Goal: Information Seeking & Learning: Check status

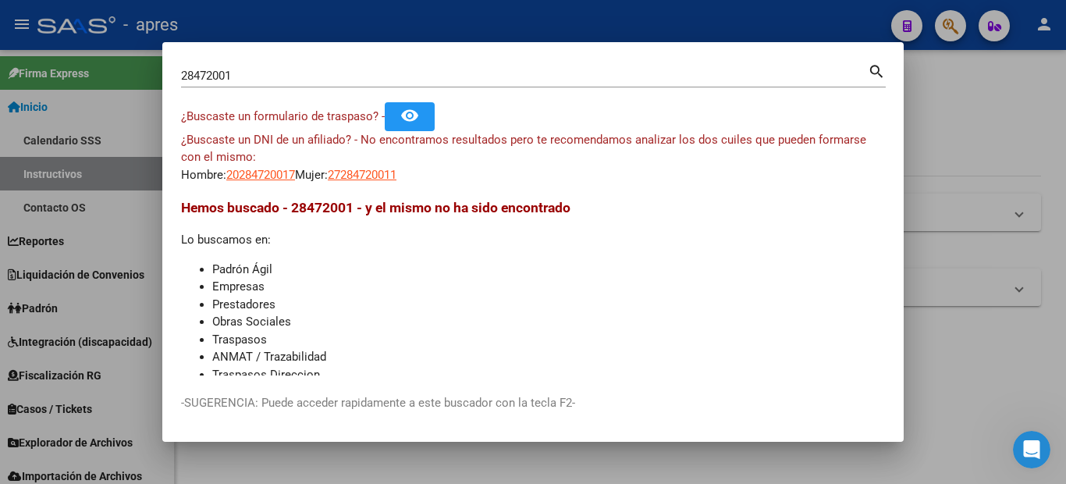
drag, startPoint x: 261, startPoint y: 79, endPoint x: 106, endPoint y: 69, distance: 154.8
click at [106, 69] on div "28472001 Buscar (apellido, dni, cuil, nro traspaso, cuit, obra social) search ¿…" at bounding box center [533, 242] width 1066 height 484
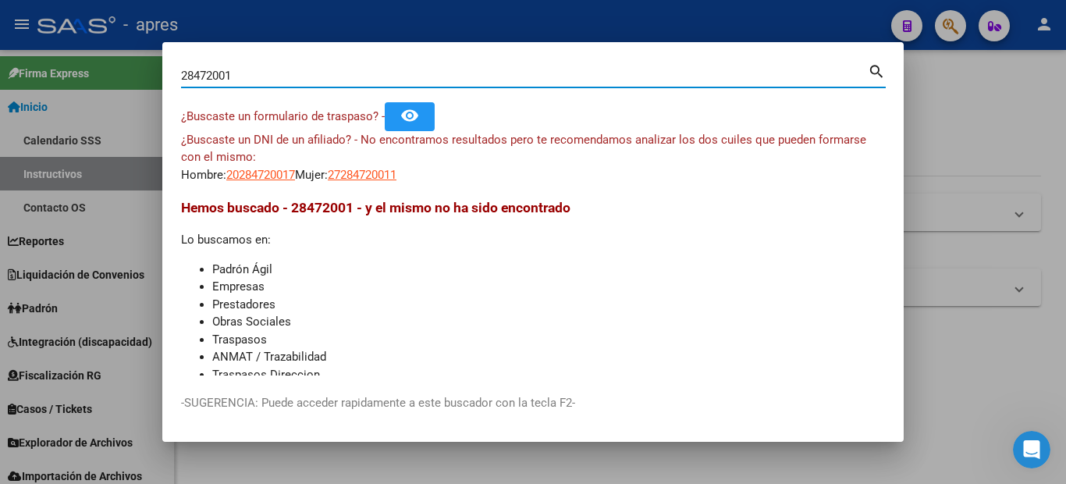
paste input "0-27268527-5"
type input "20272685275"
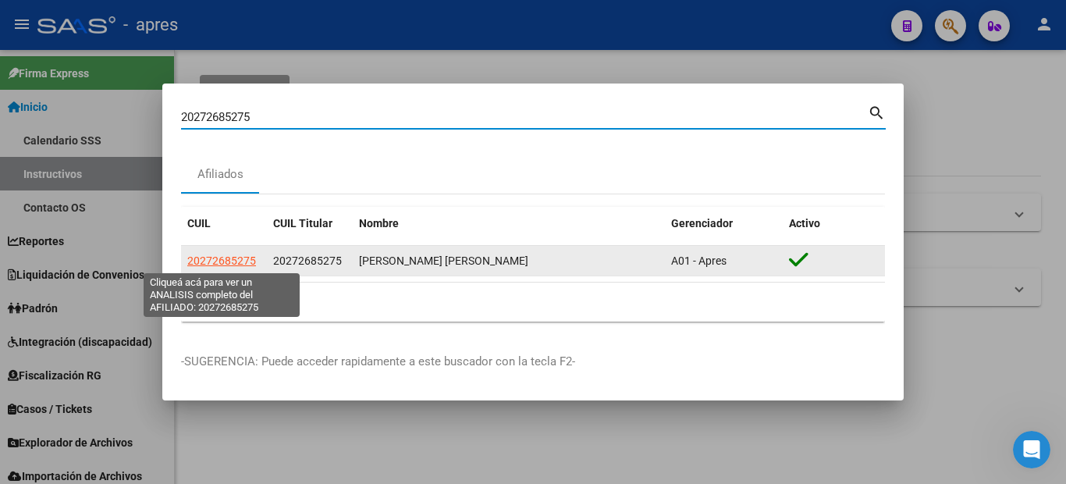
click at [234, 263] on span "20272685275" at bounding box center [221, 260] width 69 height 12
type textarea "20272685275"
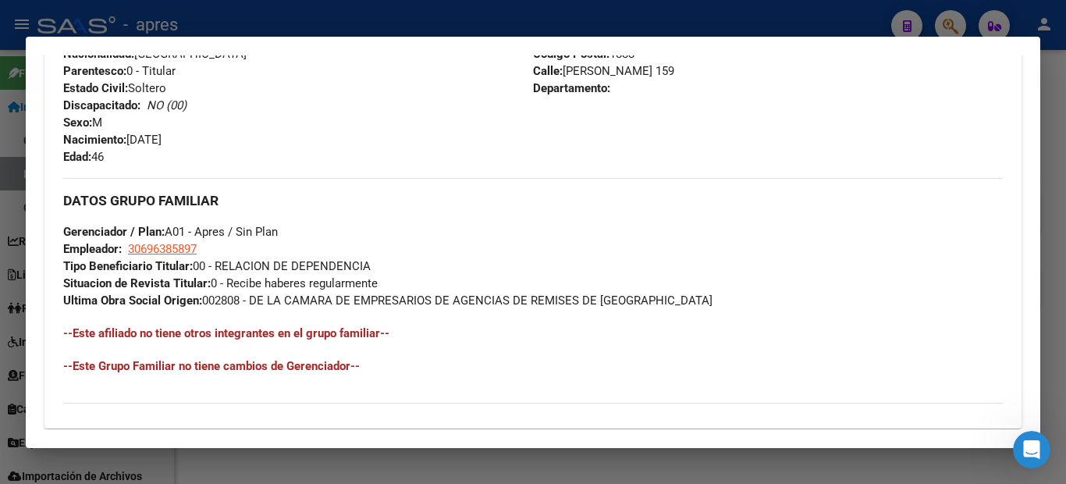
scroll to position [829, 0]
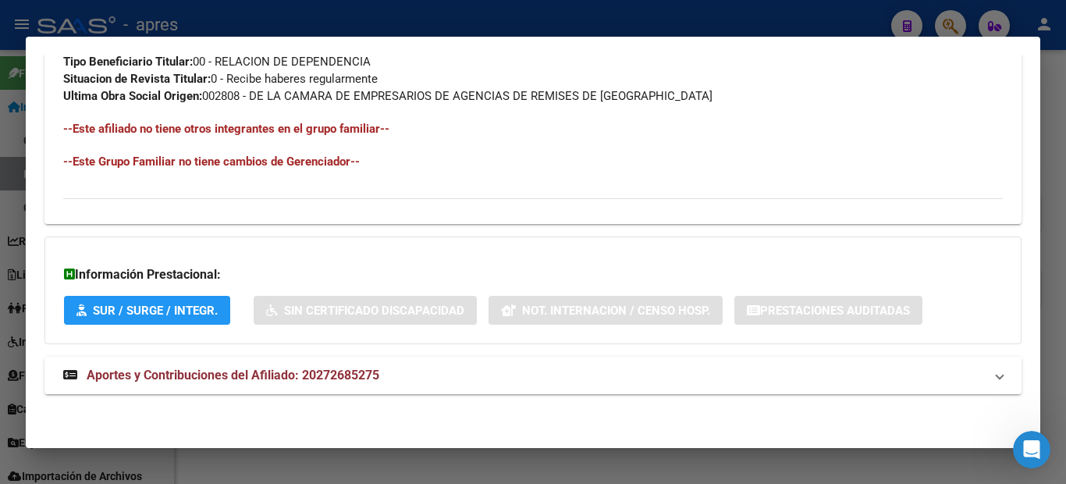
click at [758, 384] on mat-panel-title "Aportes y Contribuciones del Afiliado: 20272685275" at bounding box center [523, 375] width 921 height 19
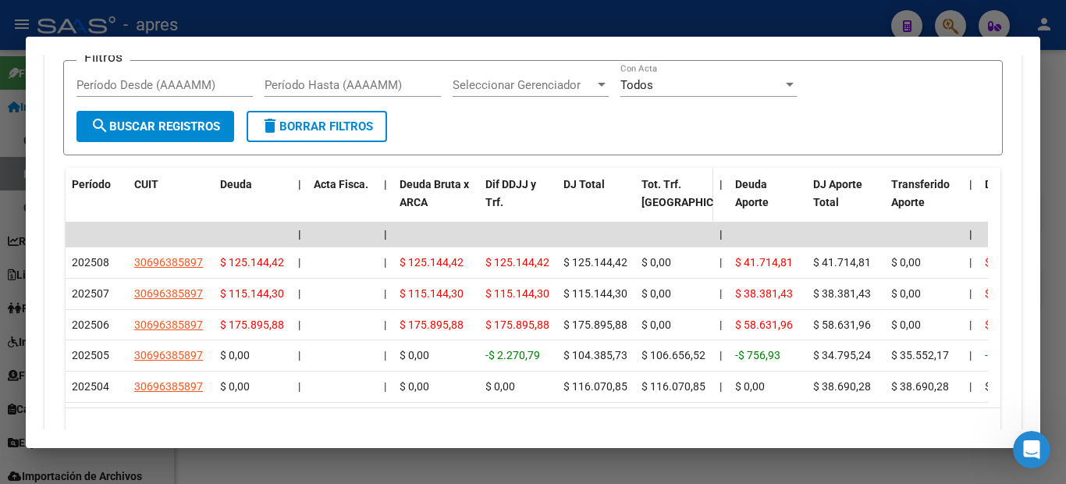
scroll to position [1179, 0]
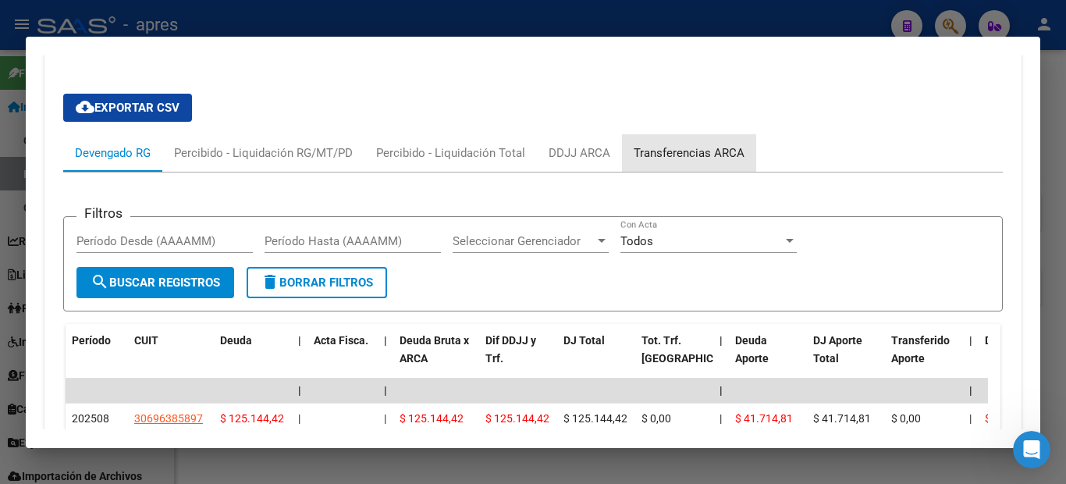
click at [648, 153] on div "Transferencias ARCA" at bounding box center [689, 152] width 111 height 17
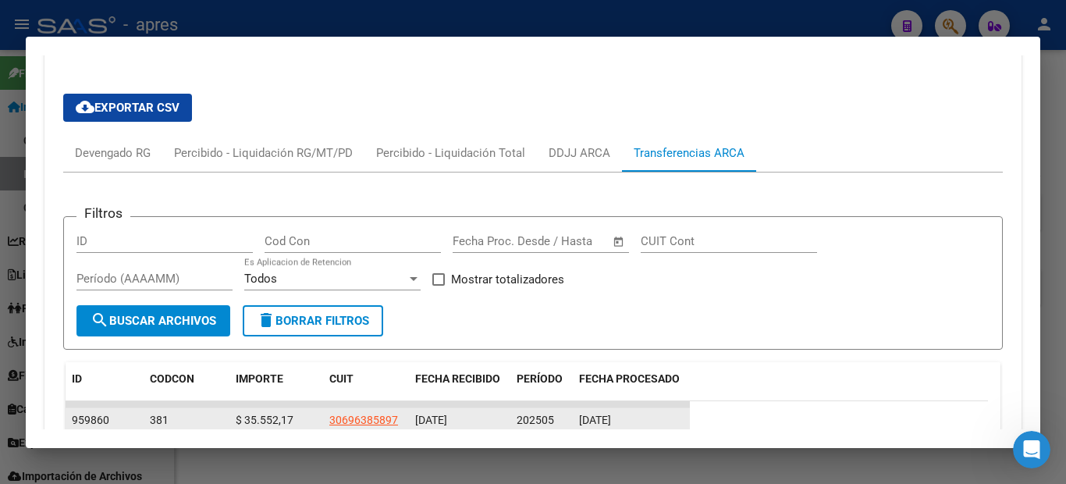
scroll to position [1325, 0]
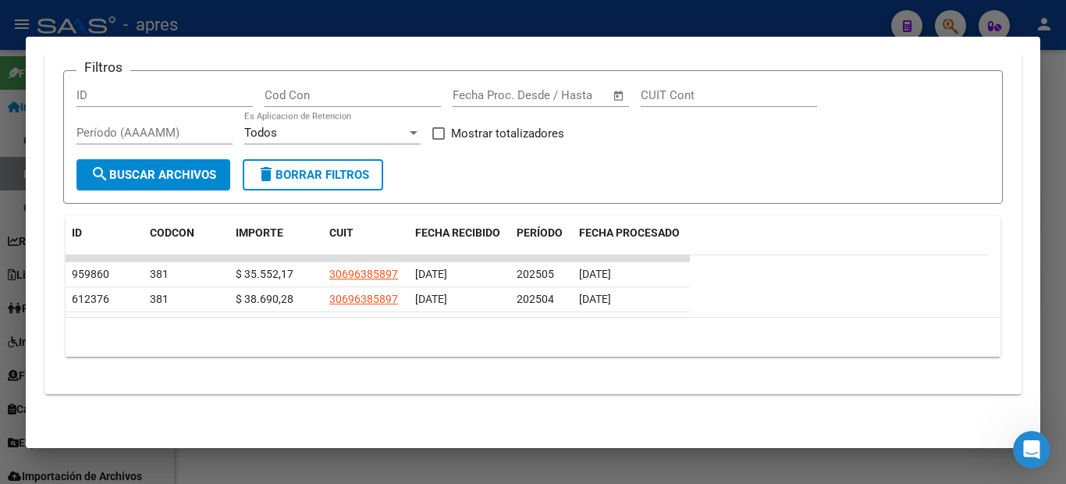
click at [0, 163] on div at bounding box center [533, 242] width 1066 height 484
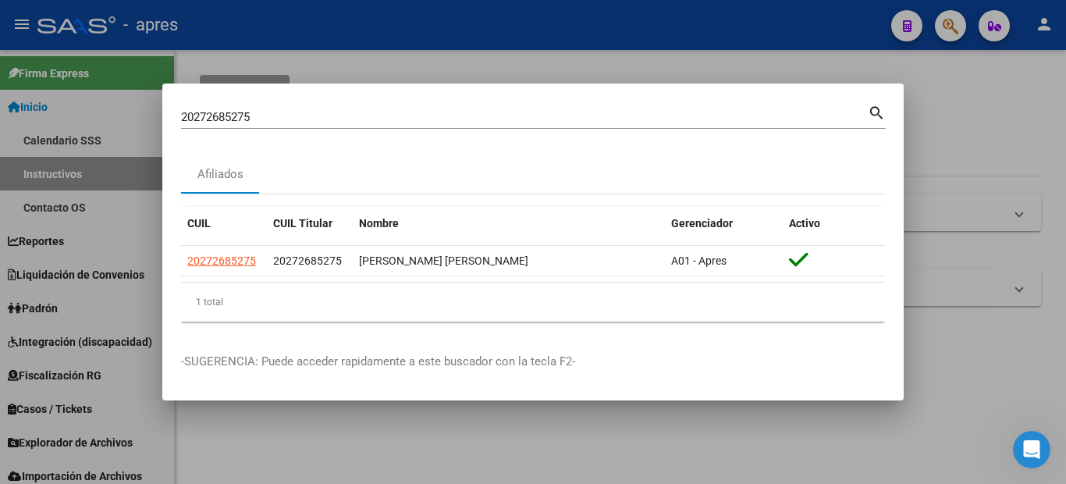
drag, startPoint x: 155, startPoint y: 138, endPoint x: 85, endPoint y: 125, distance: 71.5
click at [126, 137] on div "20272685275 Buscar (apellido, dni, cuil, nro traspaso, cuit, obra social) searc…" at bounding box center [533, 242] width 1066 height 484
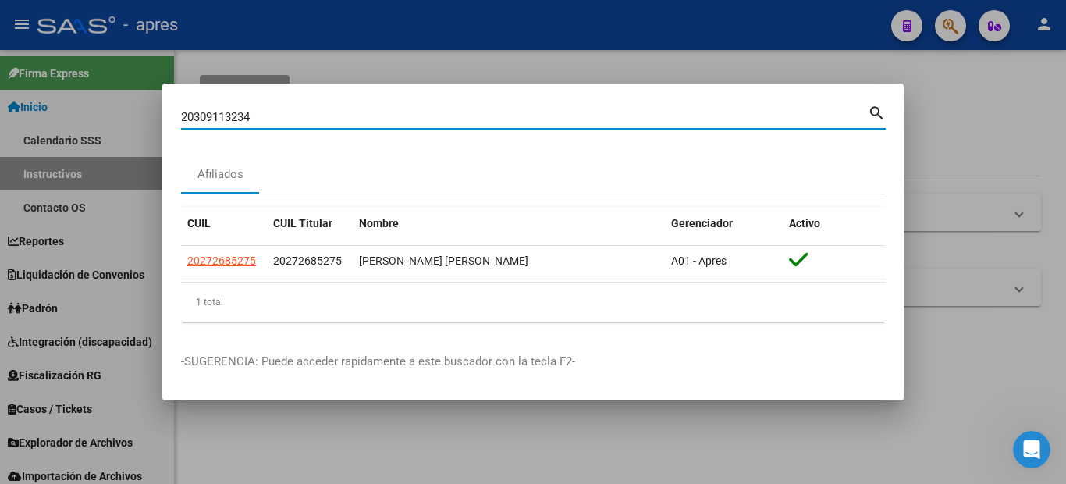
type input "20309113234"
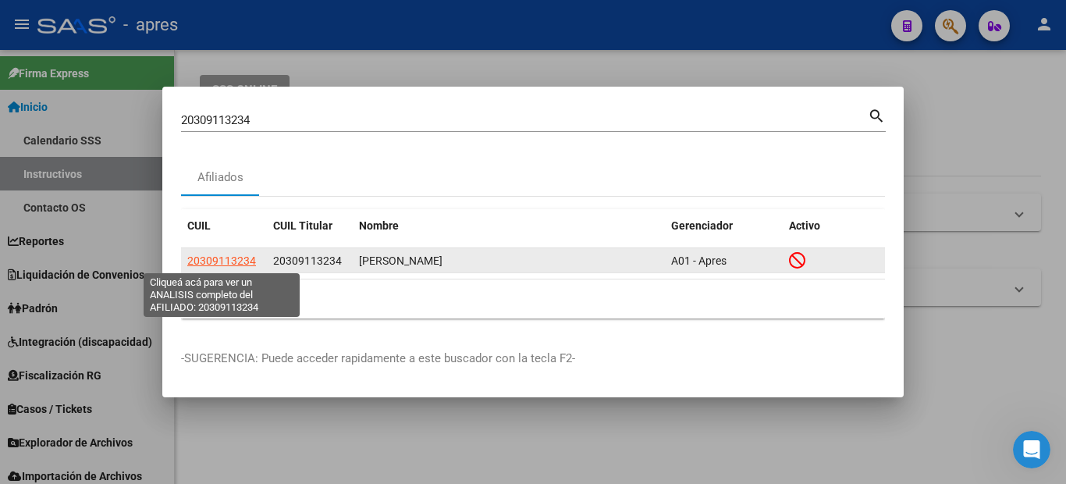
click at [241, 264] on span "20309113234" at bounding box center [221, 260] width 69 height 12
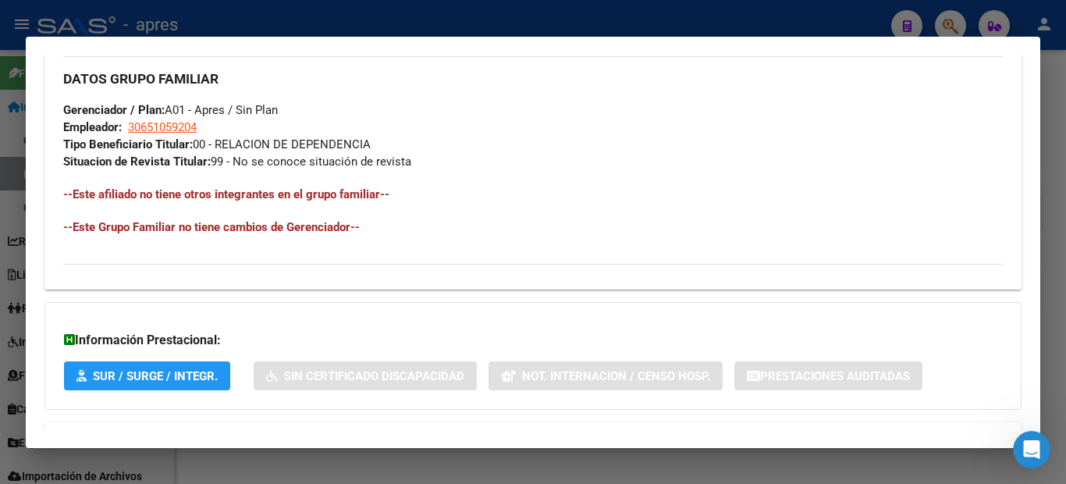
scroll to position [846, 0]
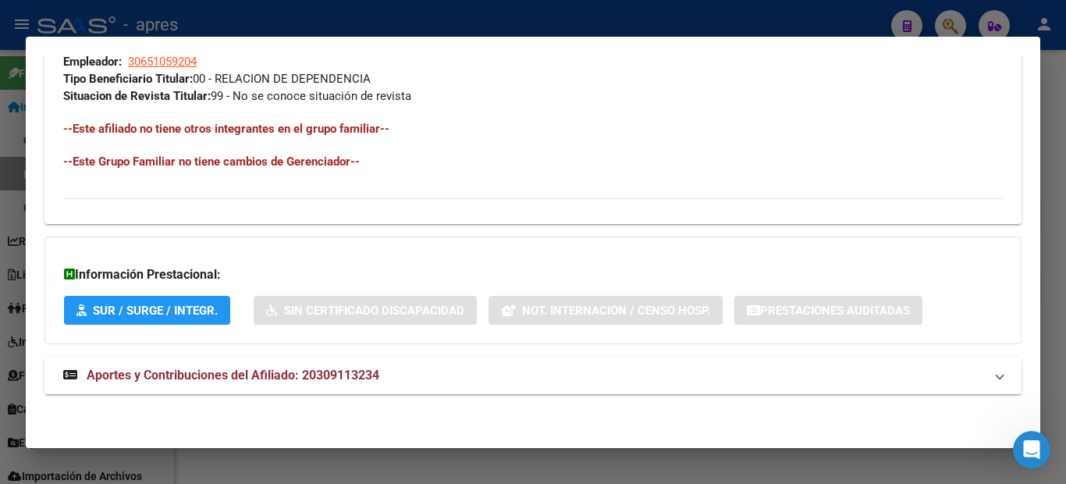
click at [632, 366] on mat-panel-title "Aportes y Contribuciones del Afiliado: 20309113234" at bounding box center [523, 375] width 921 height 19
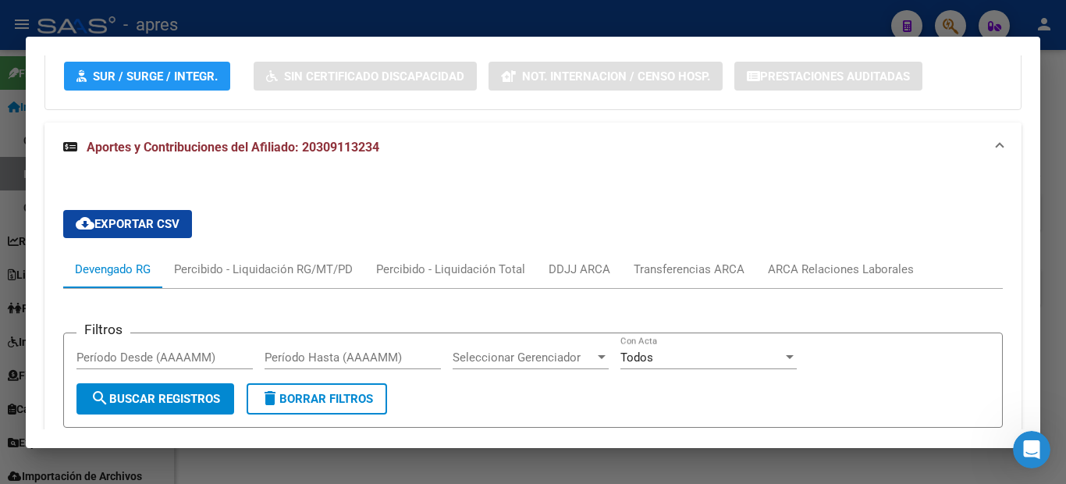
scroll to position [1158, 0]
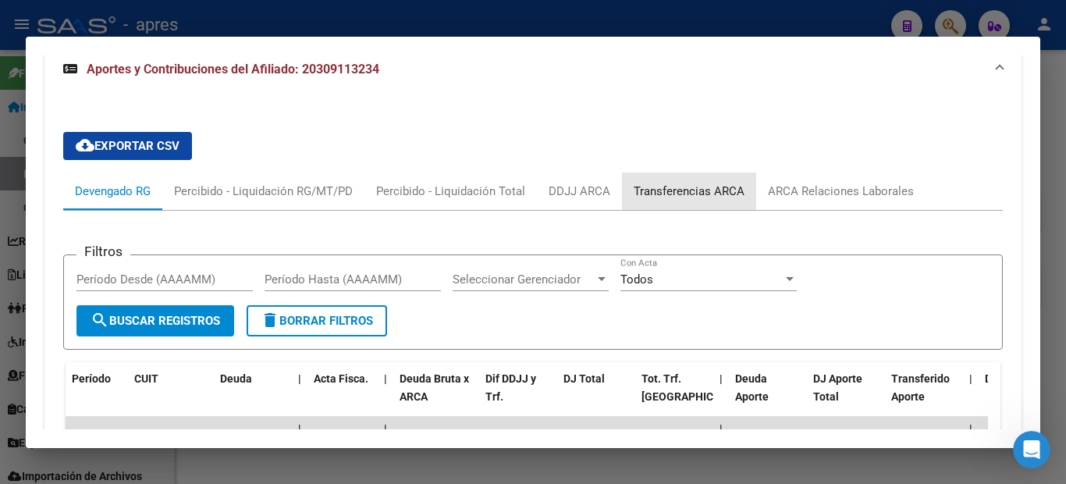
click at [691, 193] on div "Transferencias ARCA" at bounding box center [689, 191] width 111 height 17
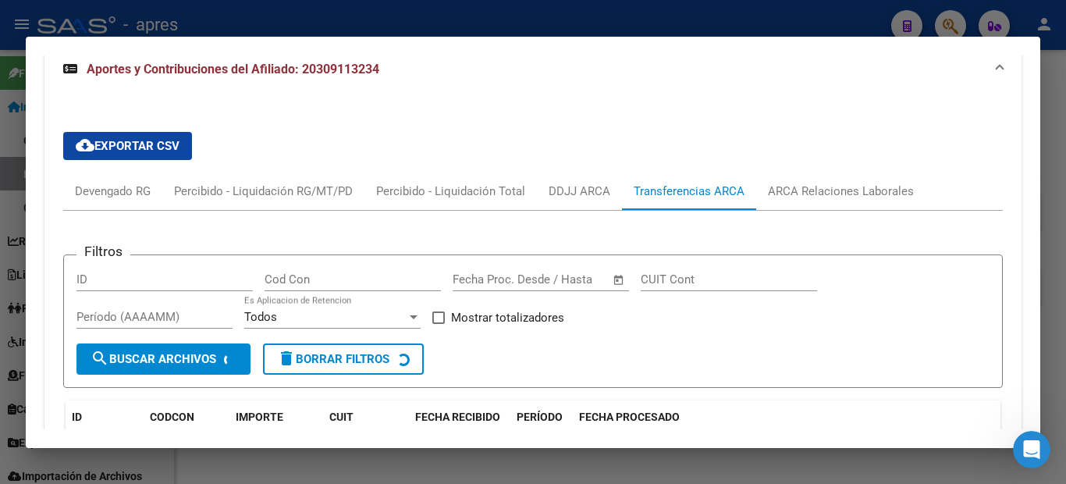
scroll to position [1342, 0]
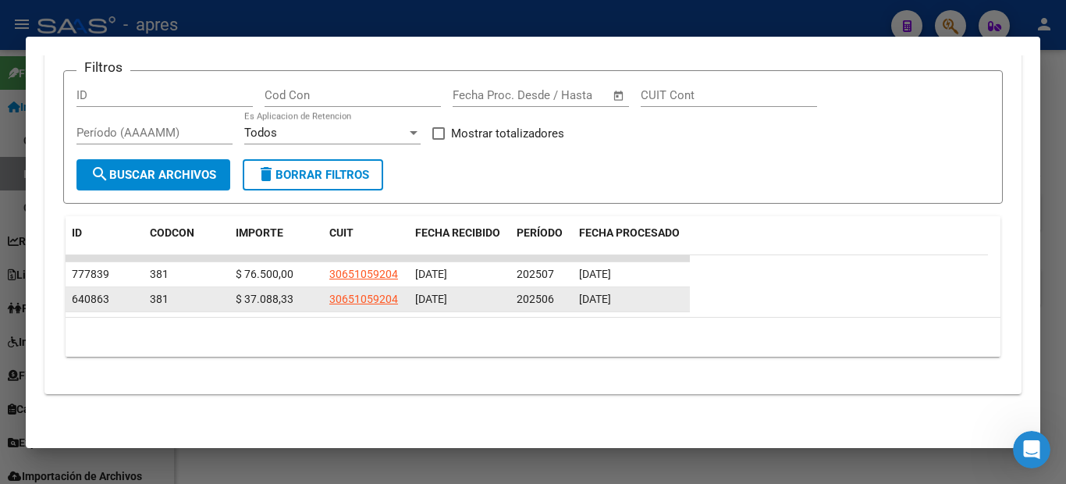
drag, startPoint x: 518, startPoint y: 296, endPoint x: 547, endPoint y: 295, distance: 28.9
click at [547, 295] on span "202506" at bounding box center [534, 299] width 37 height 12
click at [559, 300] on div "202506" at bounding box center [541, 299] width 50 height 18
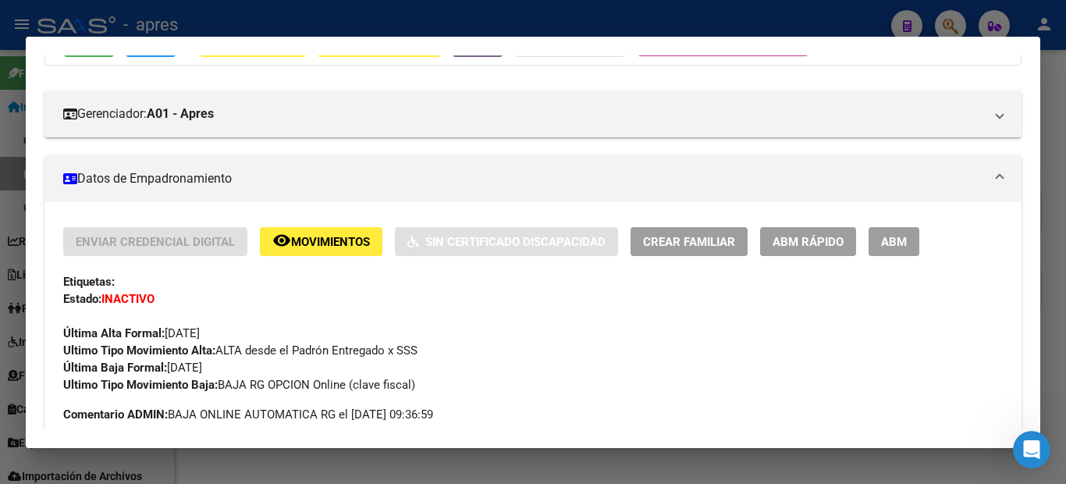
scroll to position [0, 0]
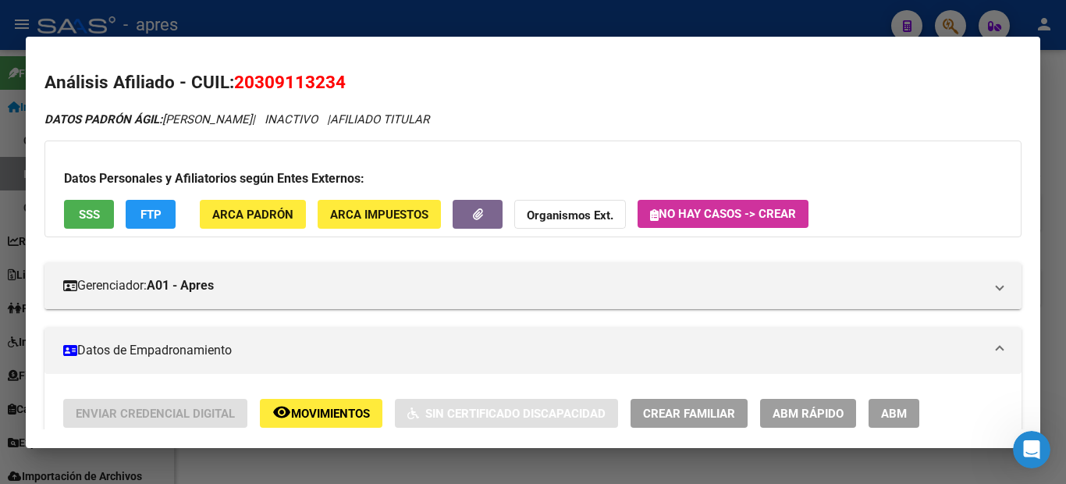
click at [351, 90] on h2 "Análisis Afiliado - CUIL: 20309113234" at bounding box center [532, 82] width 977 height 27
drag, startPoint x: 333, startPoint y: 80, endPoint x: 240, endPoint y: 87, distance: 93.8
click at [239, 86] on h2 "Análisis Afiliado - CUIL: 20309113234" at bounding box center [532, 82] width 977 height 27
copy span "20309113234"
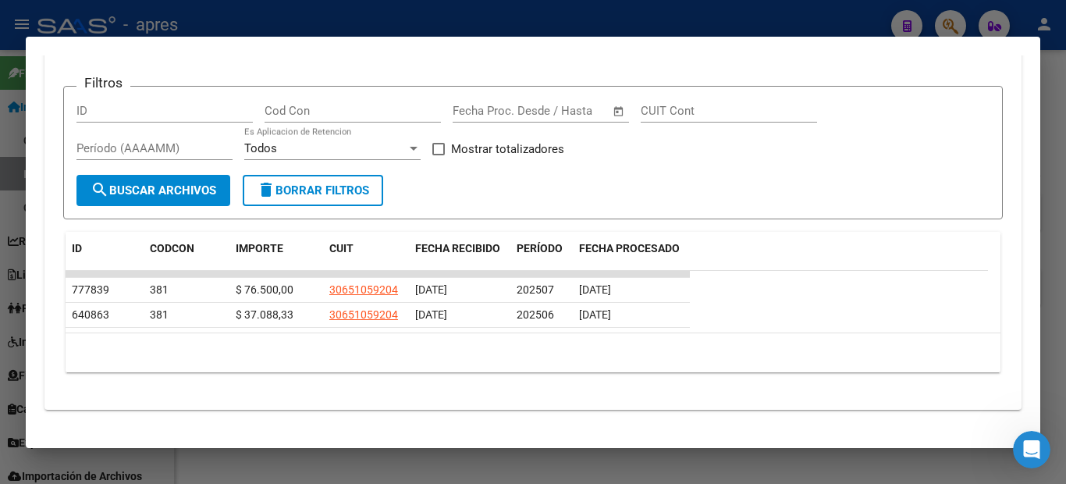
scroll to position [1170, 0]
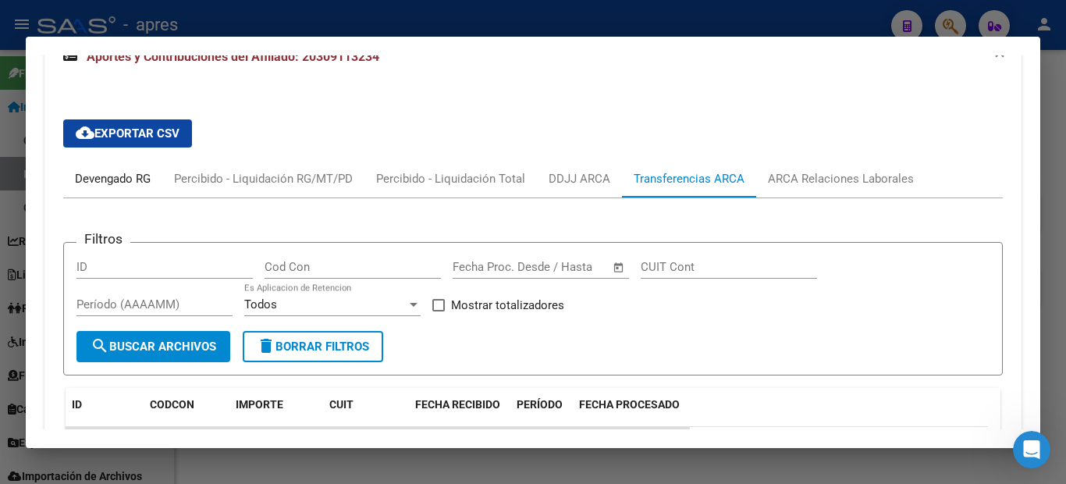
click at [138, 181] on div "Devengado RG" at bounding box center [113, 178] width 76 height 17
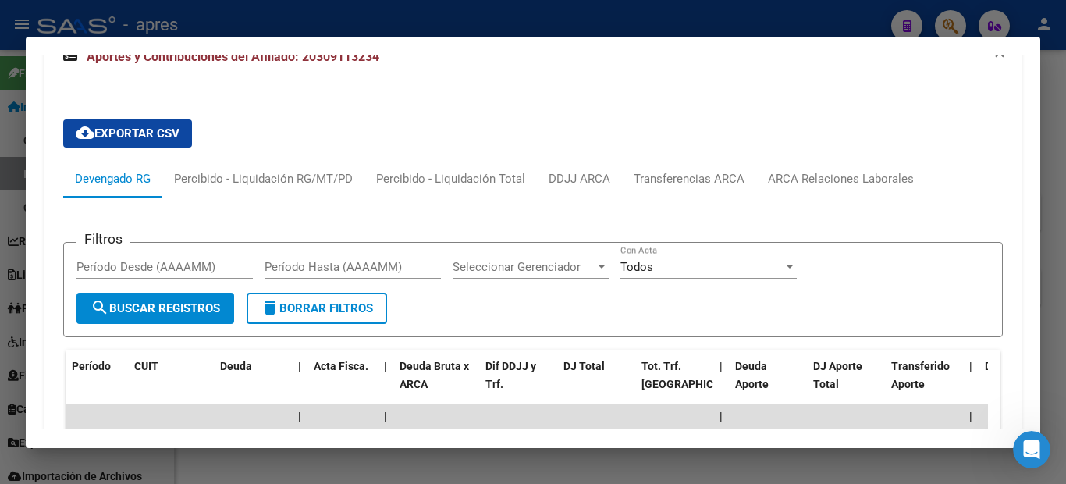
scroll to position [1326, 0]
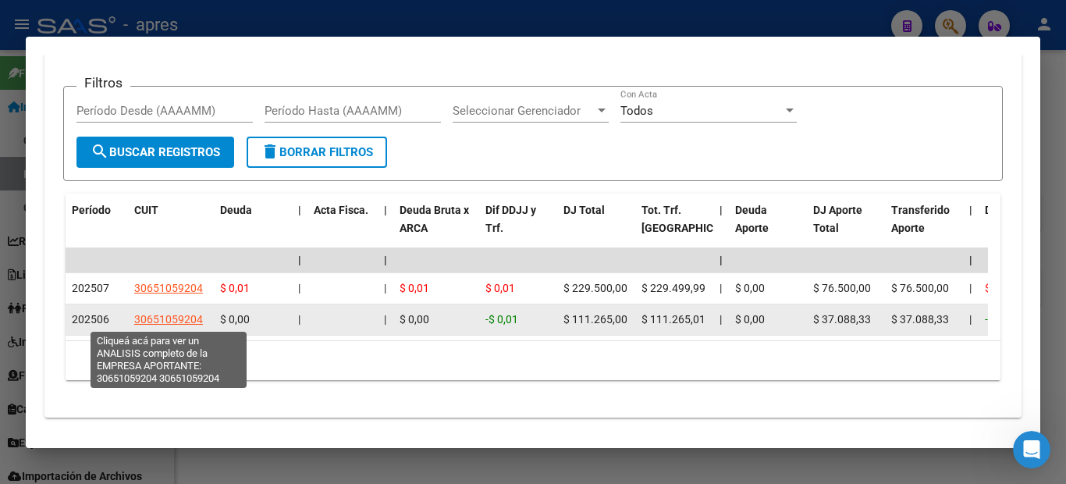
click at [192, 318] on span "30651059204" at bounding box center [168, 319] width 69 height 12
type textarea "30651059204"
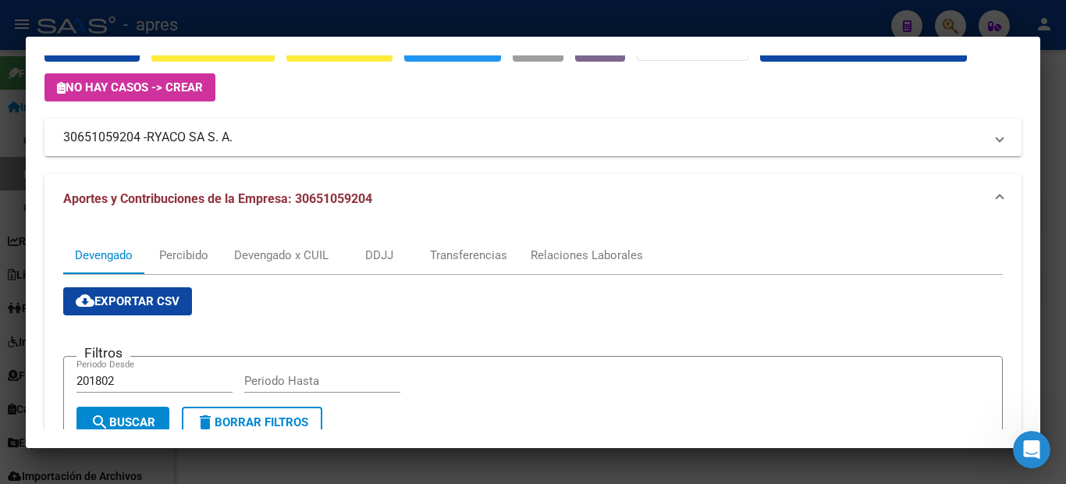
scroll to position [312, 0]
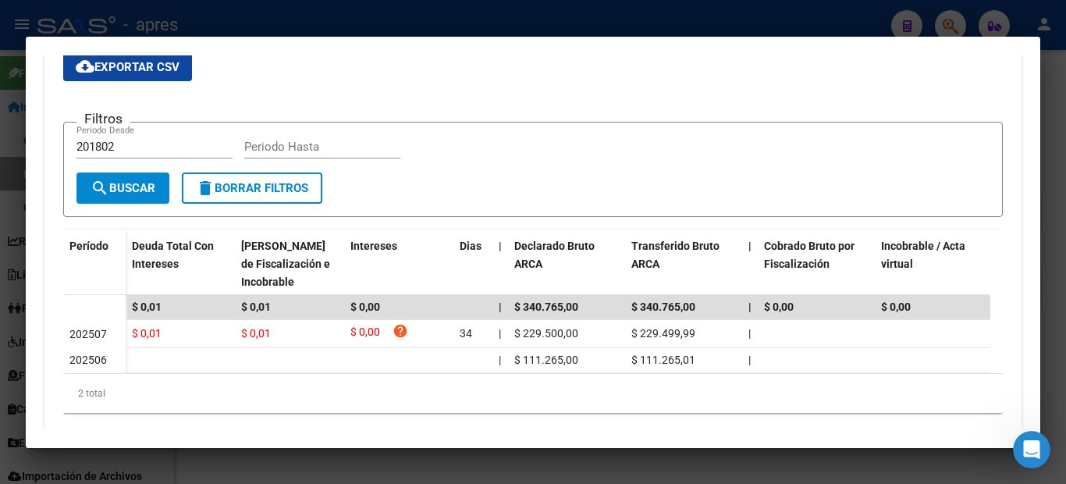
click at [0, 318] on div at bounding box center [533, 242] width 1066 height 484
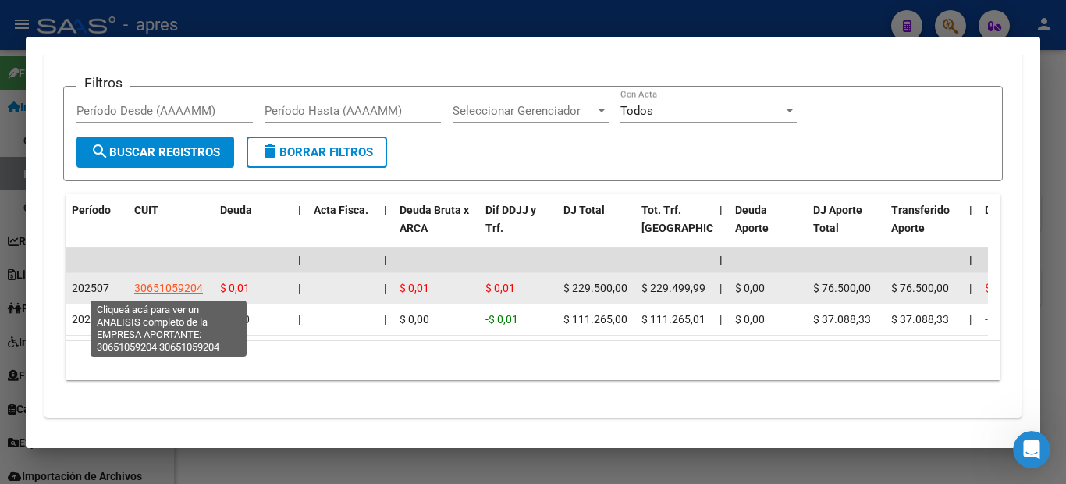
click at [175, 287] on span "30651059204" at bounding box center [168, 288] width 69 height 12
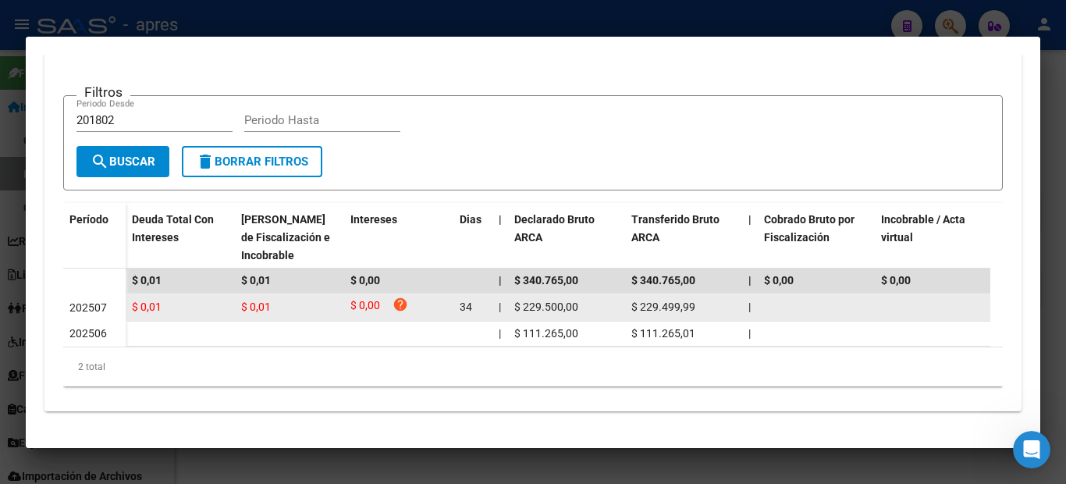
scroll to position [0, 0]
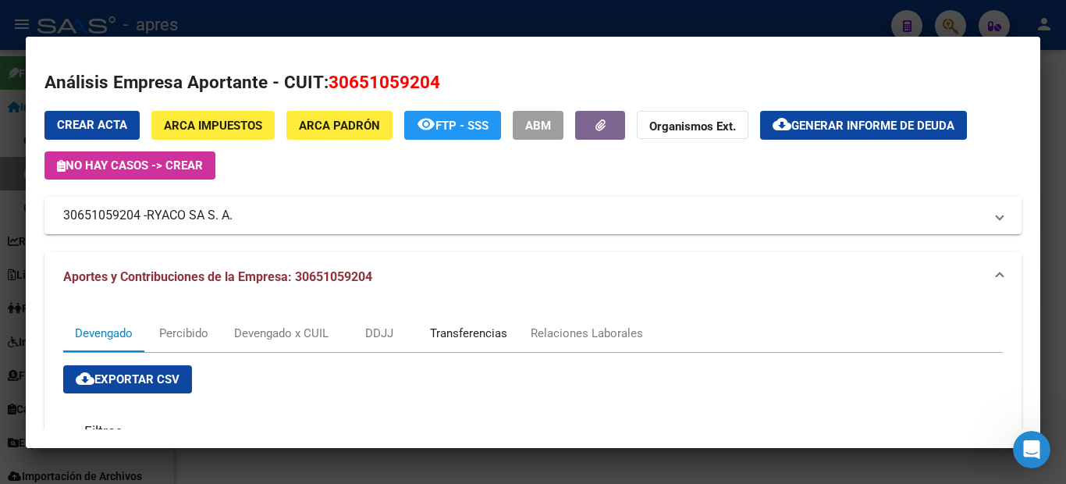
click at [468, 324] on div "Transferencias" at bounding box center [468, 332] width 101 height 37
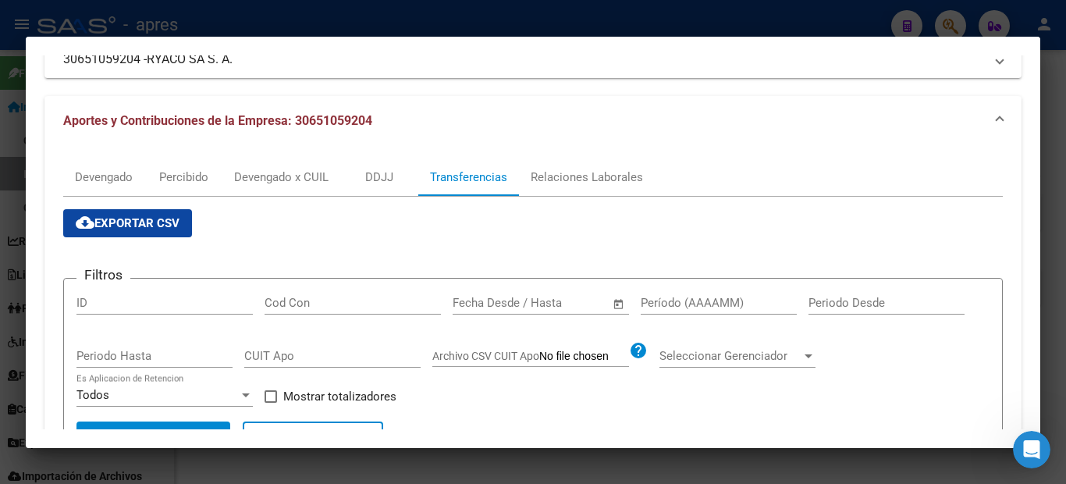
scroll to position [78, 0]
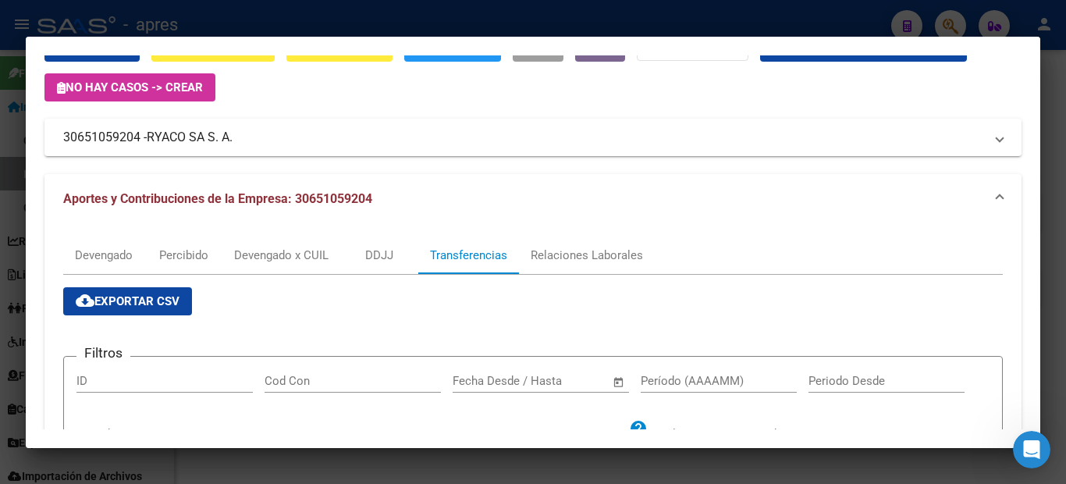
click at [0, 202] on div at bounding box center [533, 242] width 1066 height 484
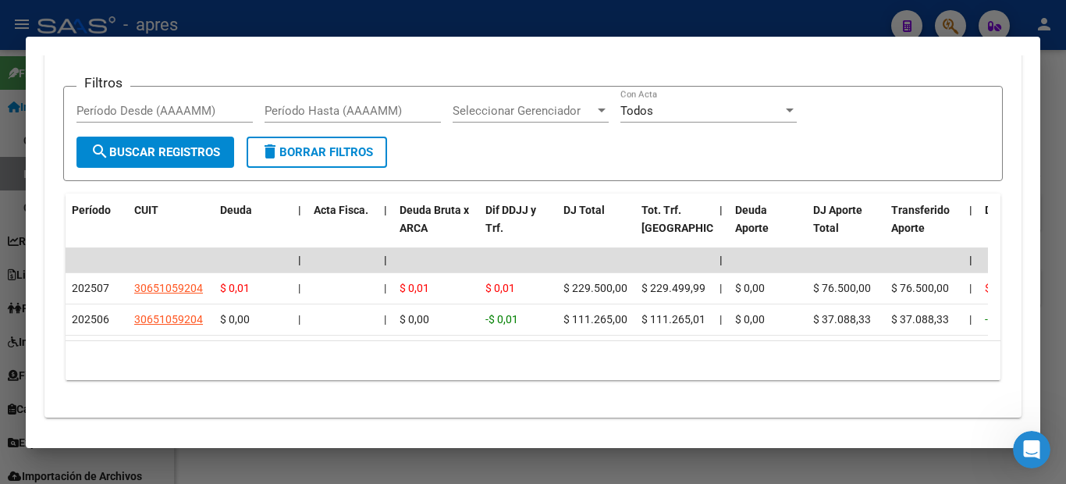
click at [0, 220] on div at bounding box center [533, 242] width 1066 height 484
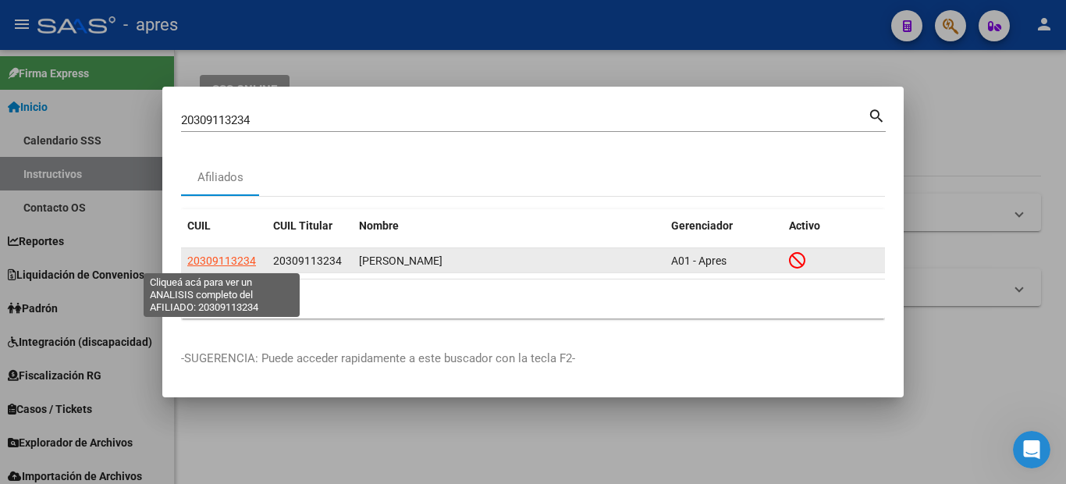
drag, startPoint x: 261, startPoint y: 254, endPoint x: 190, endPoint y: 261, distance: 70.6
click at [190, 261] on datatable-body-cell "20309113234" at bounding box center [224, 260] width 86 height 24
copy span "20309113234"
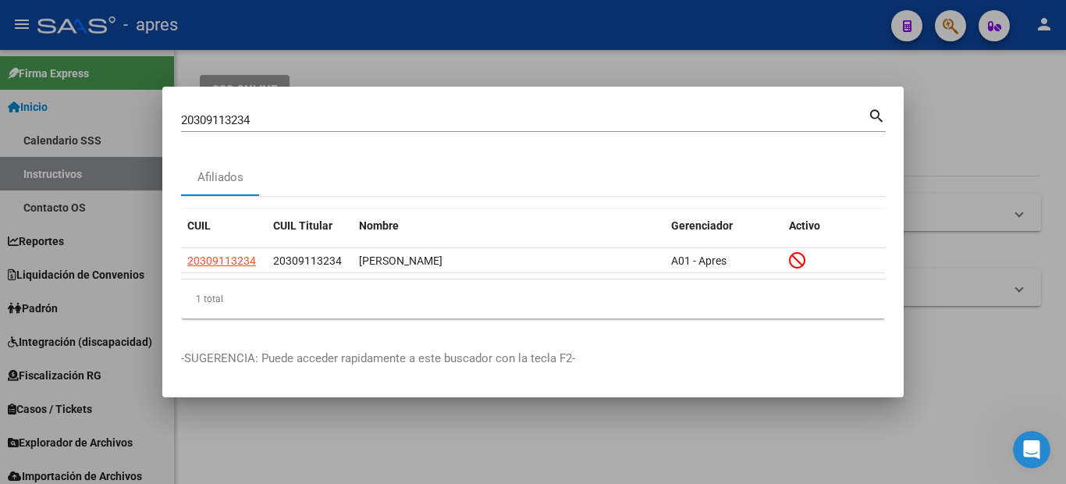
drag, startPoint x: 257, startPoint y: 116, endPoint x: 109, endPoint y: 122, distance: 147.6
click at [112, 122] on div "20309113234 Buscar (apellido, dni, cuil, nro traspaso, cuit, obra social) searc…" at bounding box center [533, 242] width 1066 height 484
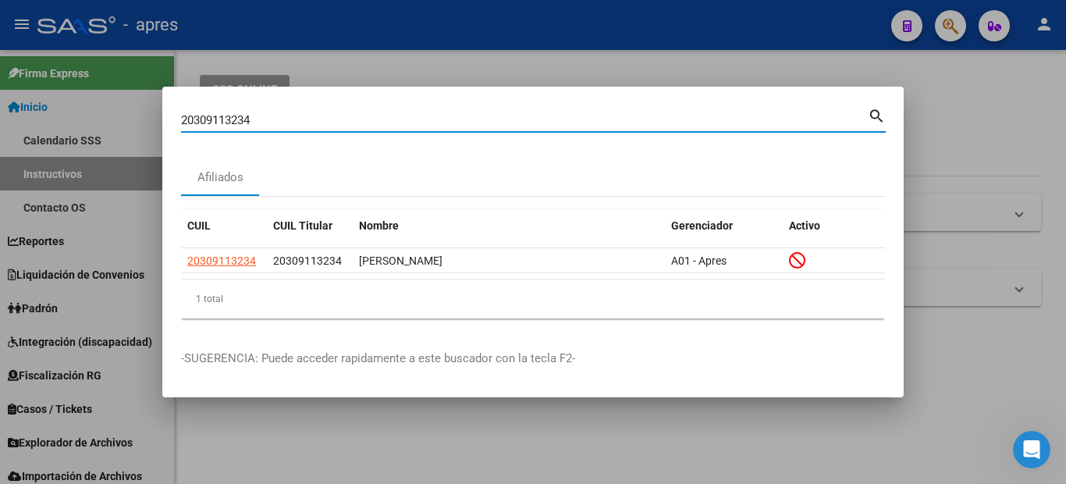
paste input "-30334521-"
type input "20303345214"
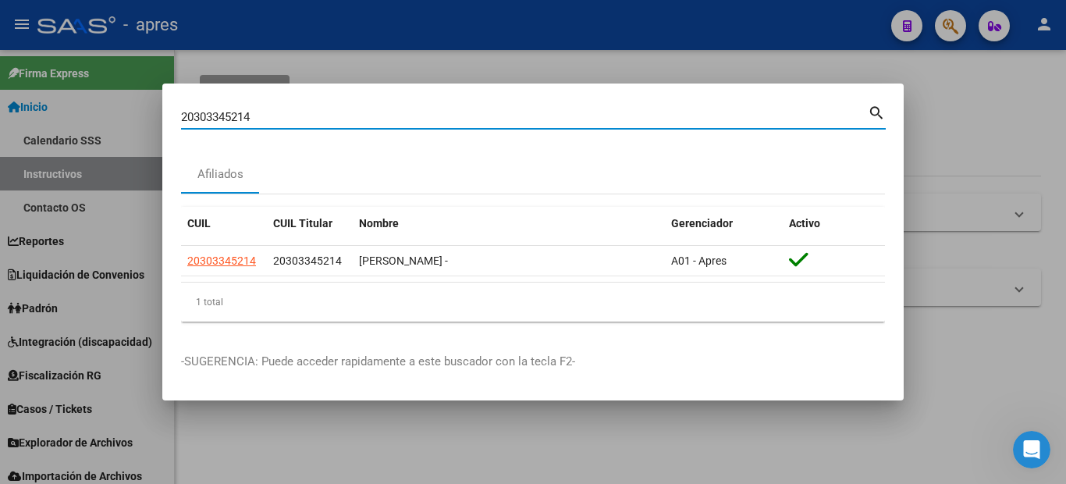
drag, startPoint x: 277, startPoint y: 118, endPoint x: 109, endPoint y: 104, distance: 168.3
click at [109, 104] on div "20303345214 Buscar (apellido, dni, cuil, nro traspaso, cuit, obra social) searc…" at bounding box center [533, 242] width 1066 height 484
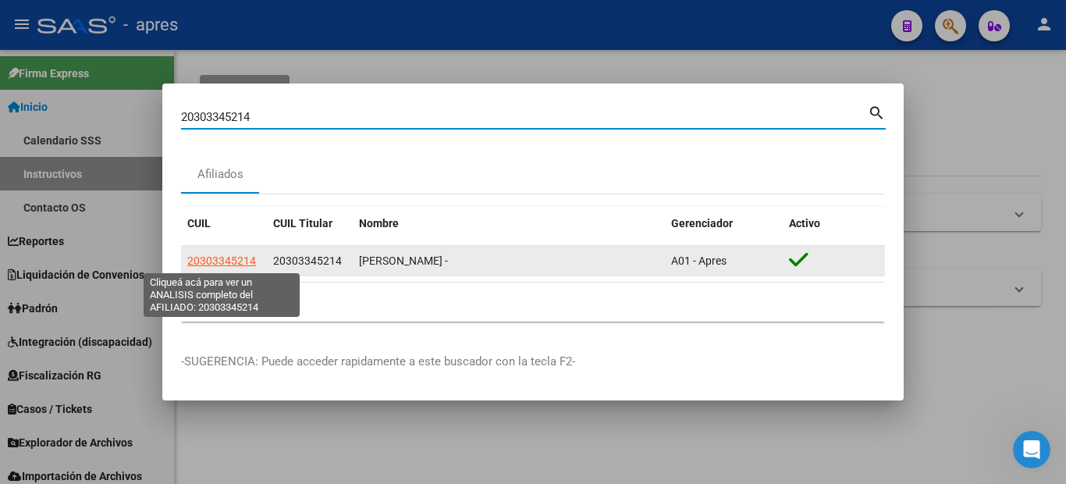
click at [220, 257] on span "20303345214" at bounding box center [221, 260] width 69 height 12
type textarea "20303345214"
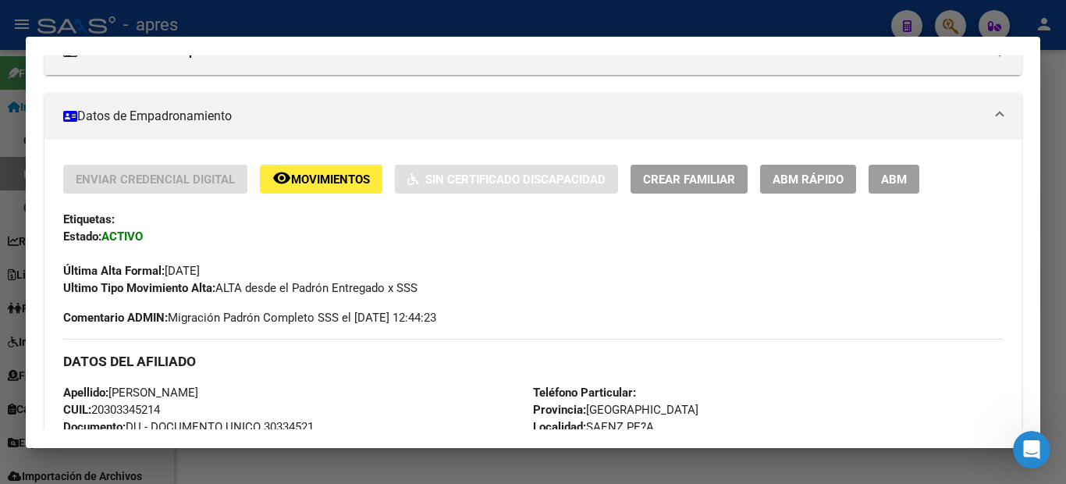
scroll to position [0, 0]
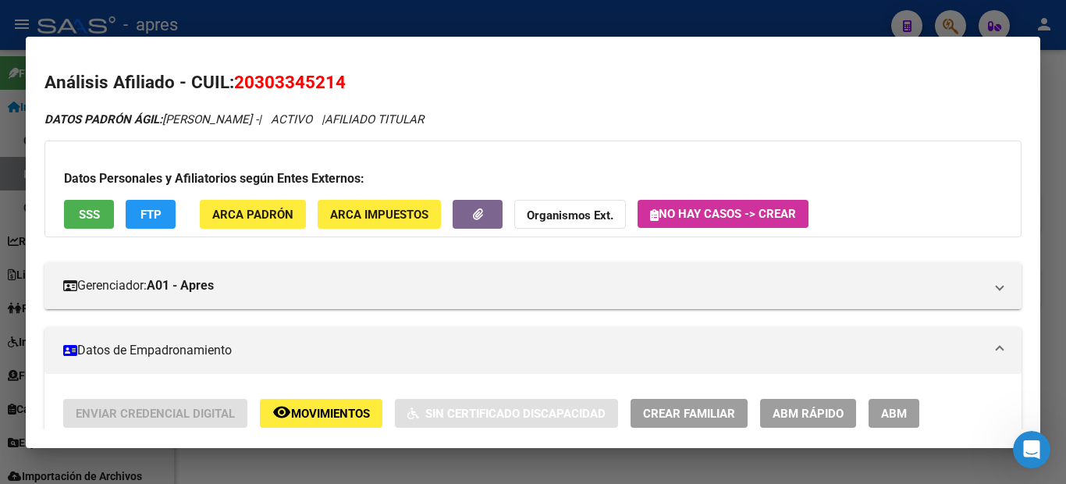
click at [98, 206] on button "SSS" at bounding box center [89, 214] width 50 height 29
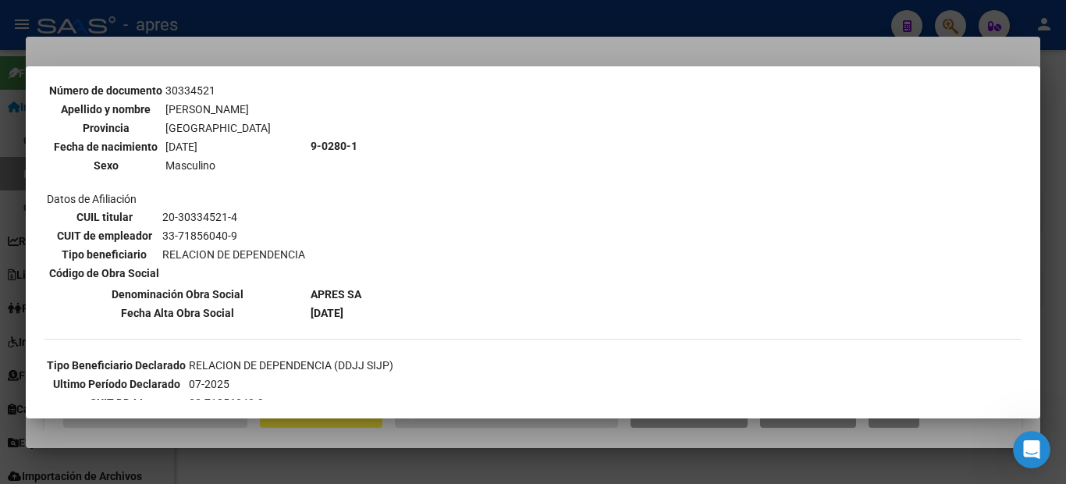
scroll to position [390, 0]
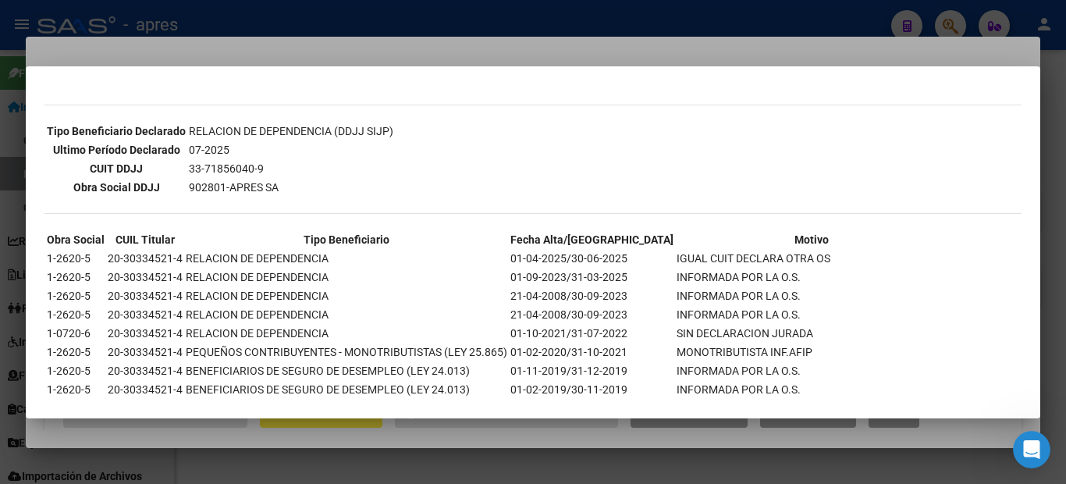
drag, startPoint x: 62, startPoint y: 256, endPoint x: 75, endPoint y: 260, distance: 13.1
click at [75, 260] on td "1-2620-5" at bounding box center [75, 258] width 59 height 17
click at [63, 254] on td "1-2620-5" at bounding box center [75, 258] width 59 height 17
click at [271, 219] on div "--ACTIVO en Obra Social según consulta SSS-- DATOS DE AFILIACION VIGENTE Datos …" at bounding box center [532, 116] width 977 height 817
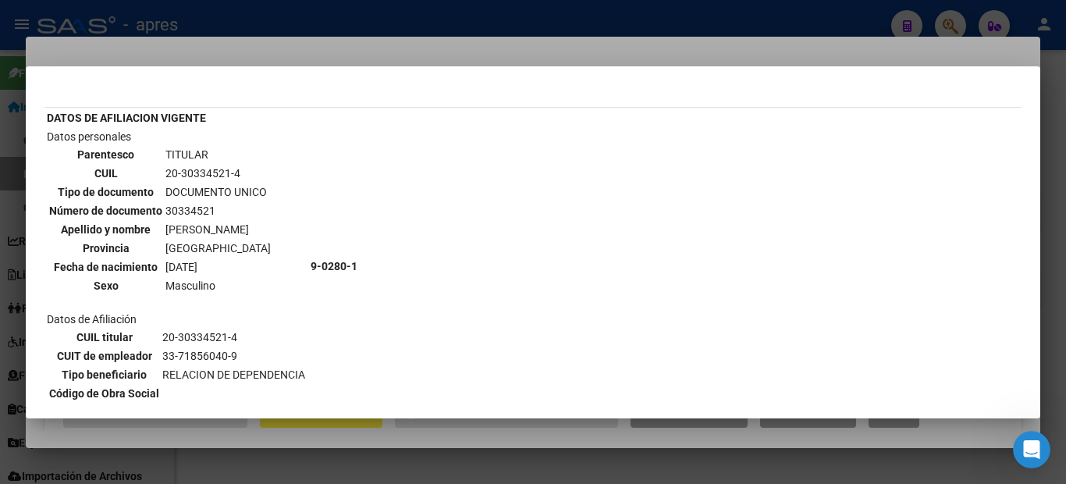
scroll to position [0, 0]
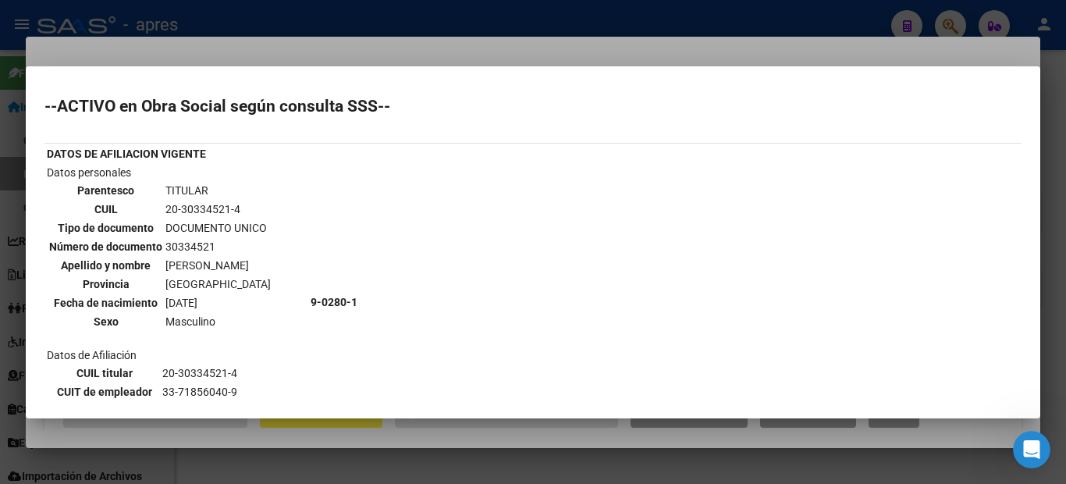
click at [0, 201] on div at bounding box center [533, 242] width 1066 height 484
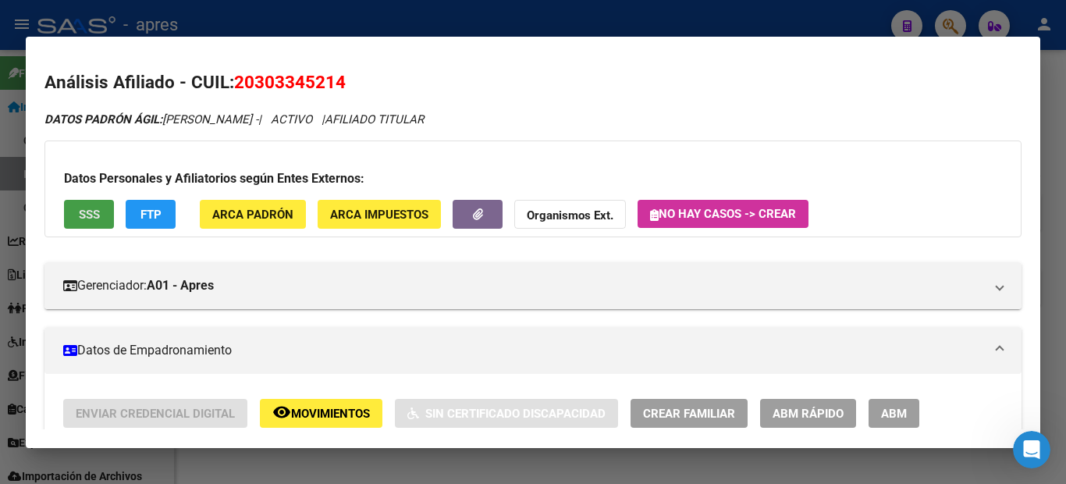
click at [97, 219] on span "SSS" at bounding box center [89, 215] width 21 height 14
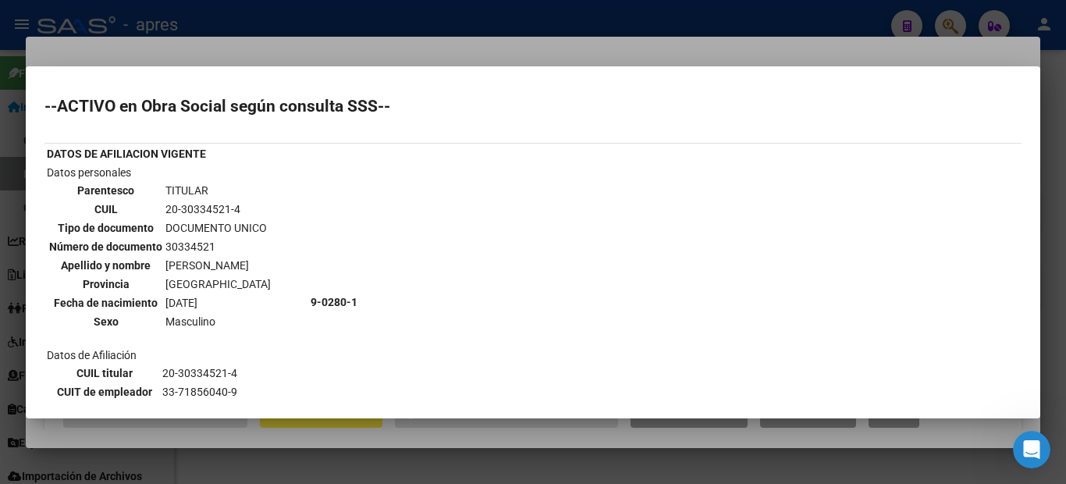
scroll to position [156, 0]
